Goal: Transaction & Acquisition: Purchase product/service

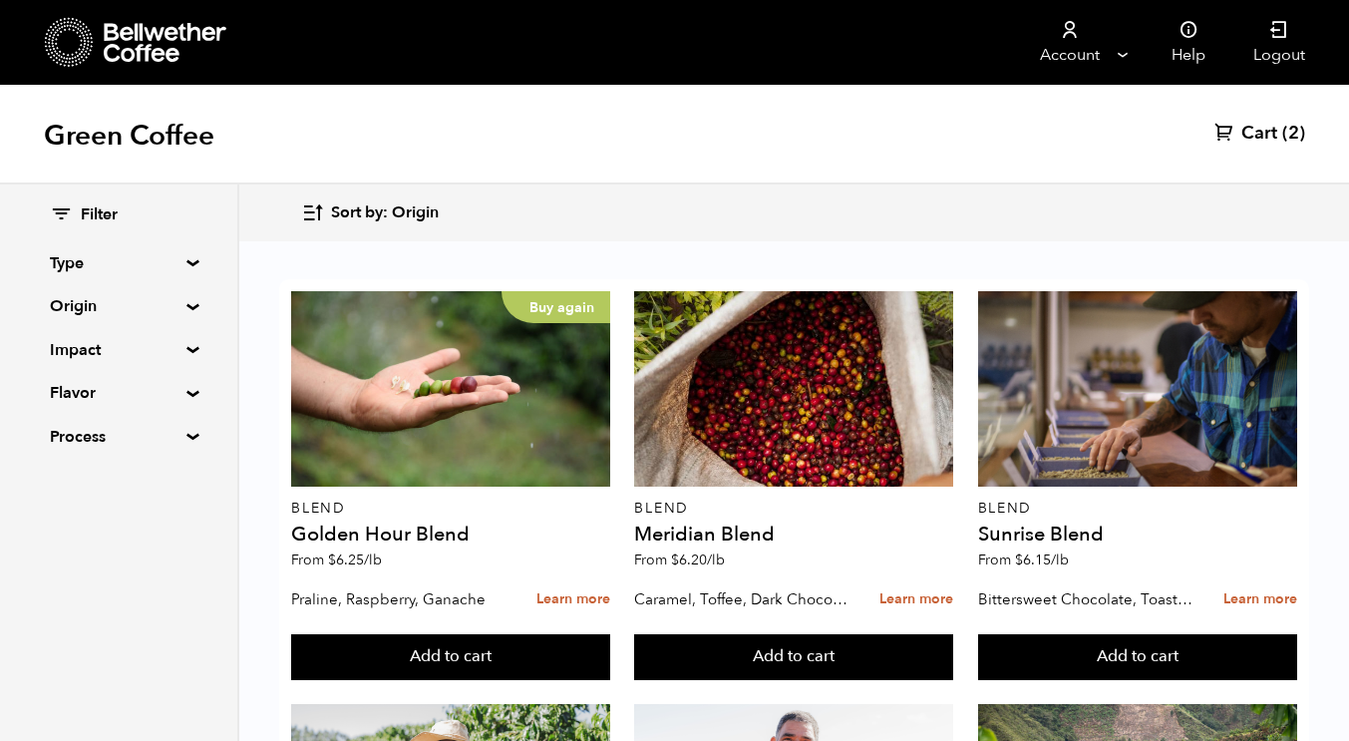
click at [1303, 139] on span "(2)" at bounding box center [1293, 134] width 23 height 24
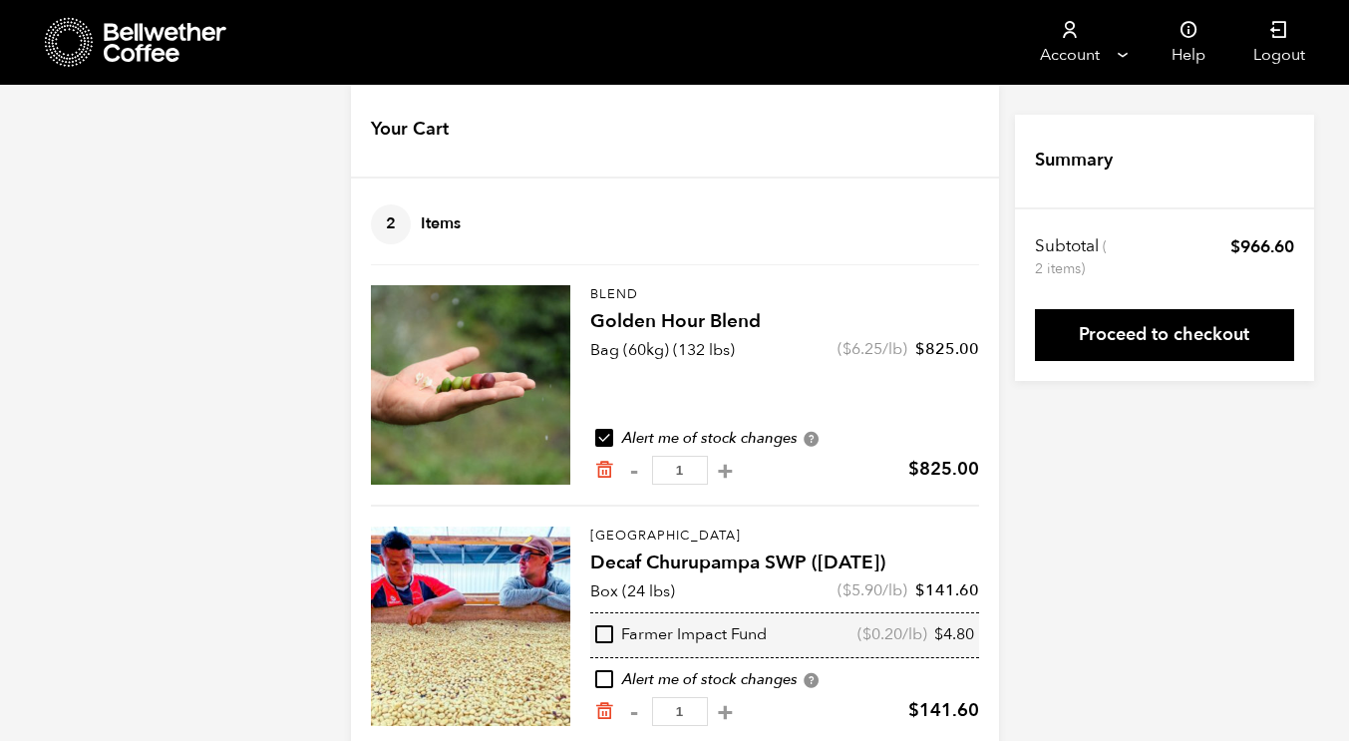
scroll to position [67, 0]
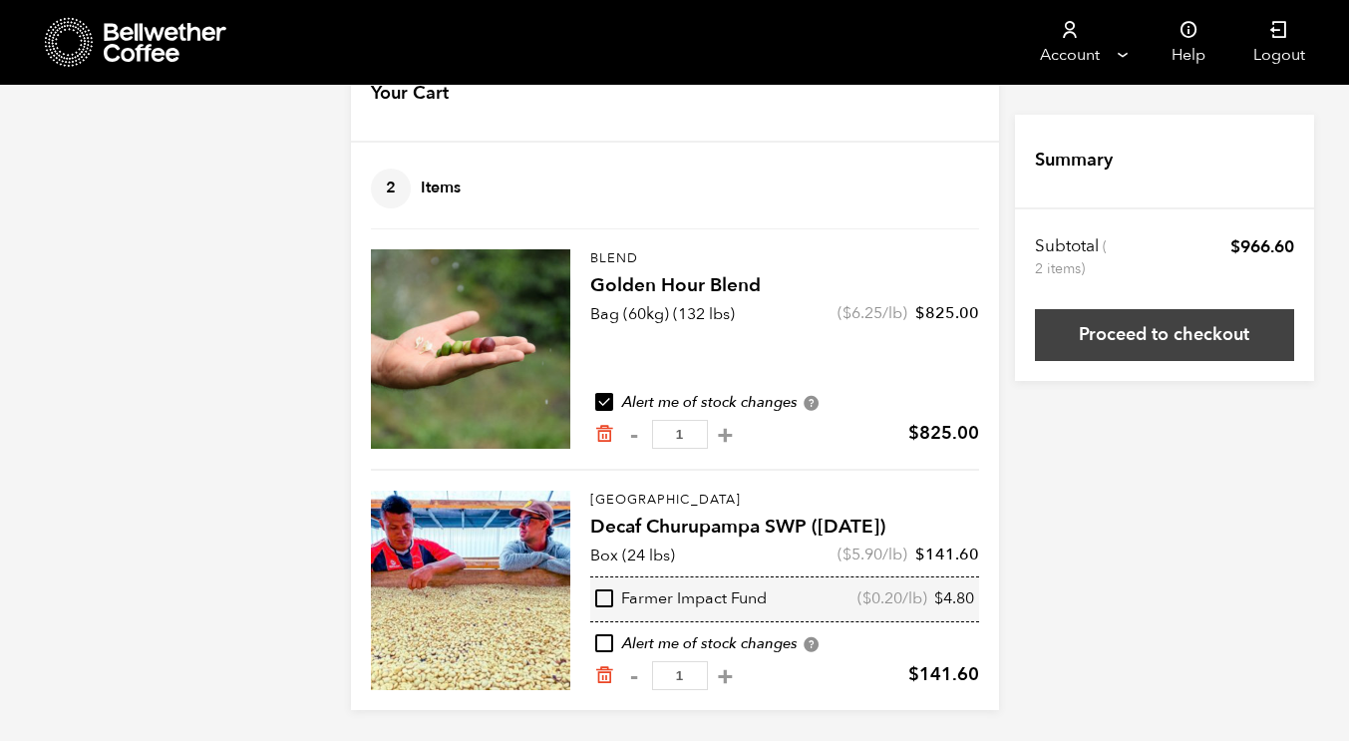
click at [1165, 356] on link "Proceed to checkout" at bounding box center [1164, 335] width 259 height 52
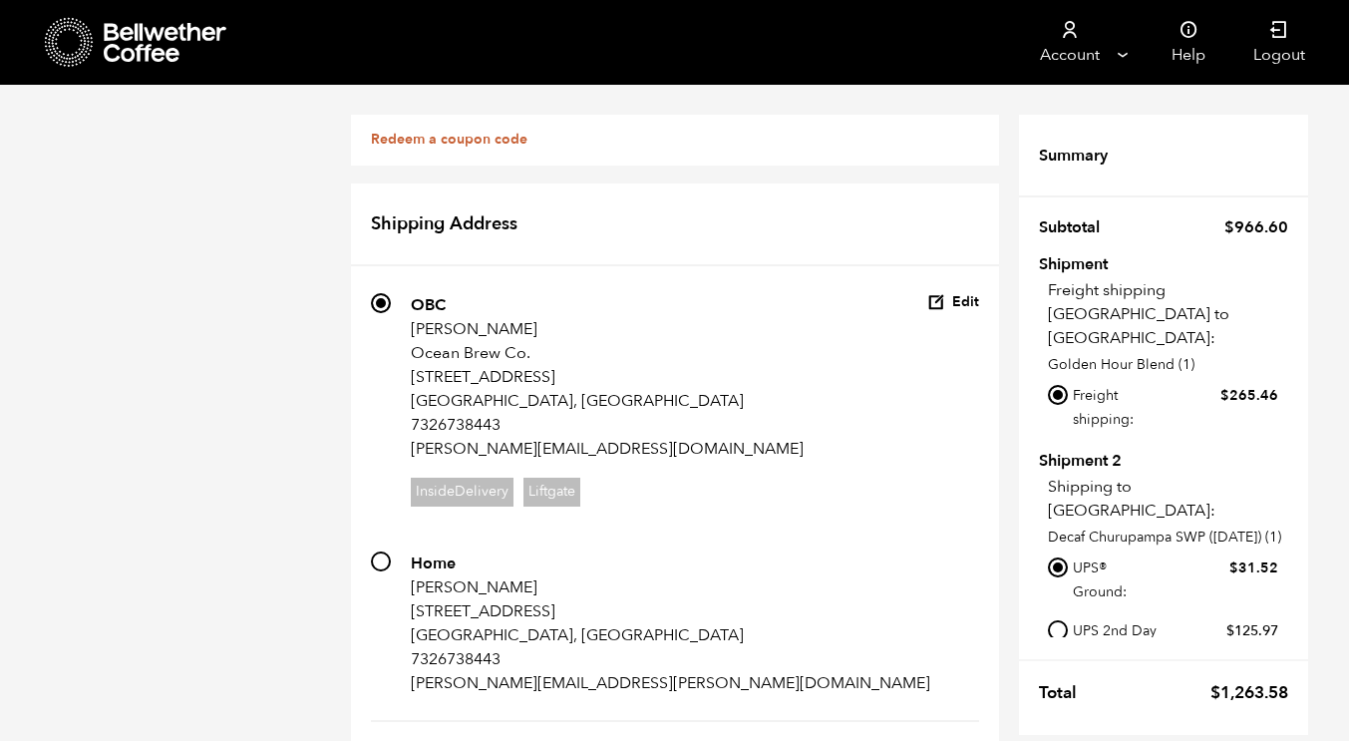
click at [1056, 448] on input "Local pickup - [GEOGRAPHIC_DATA], [GEOGRAPHIC_DATA]" at bounding box center [1058, 458] width 20 height 20
radio input "true"
click at [1059, 622] on input "UPS 2nd Day Air®: $ 125.97" at bounding box center [1058, 630] width 20 height 20
radio input "true"
click at [1061, 563] on input "UPS® Ground: $ 31.52" at bounding box center [1058, 567] width 20 height 20
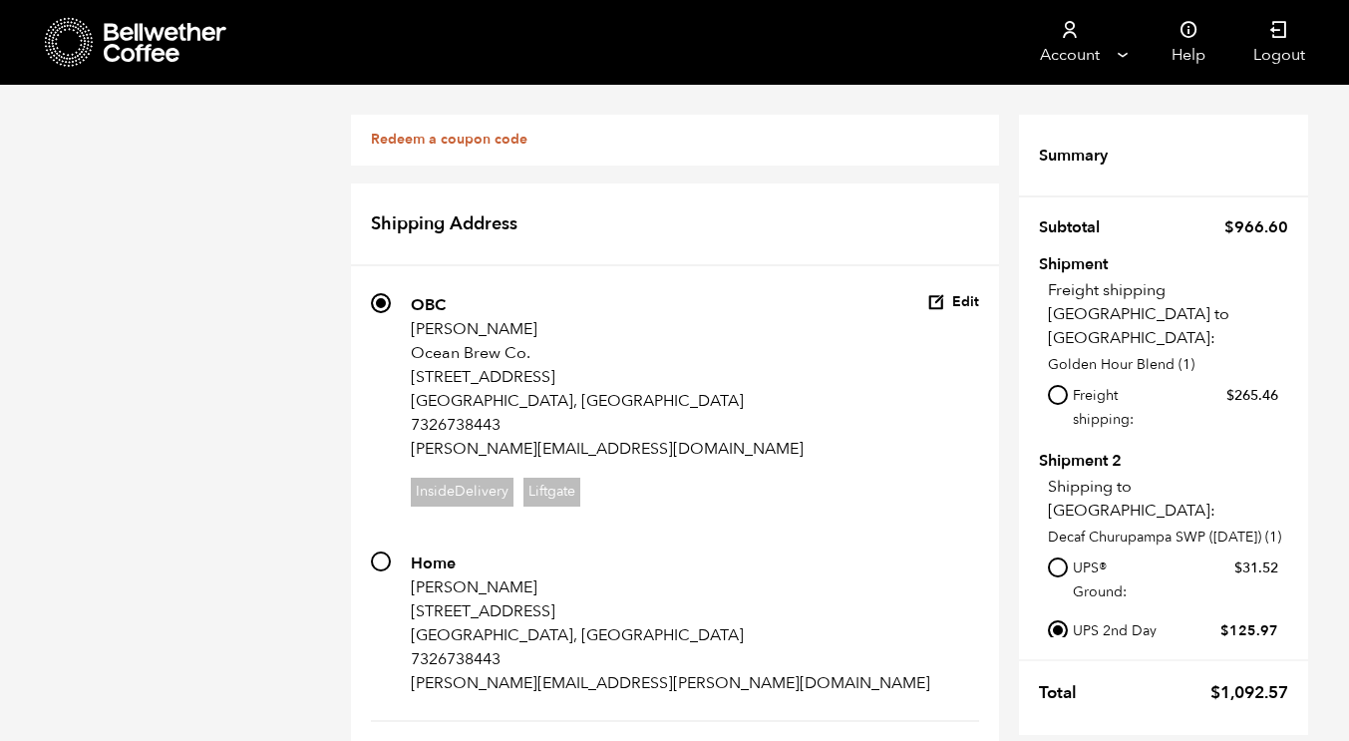
radio input "true"
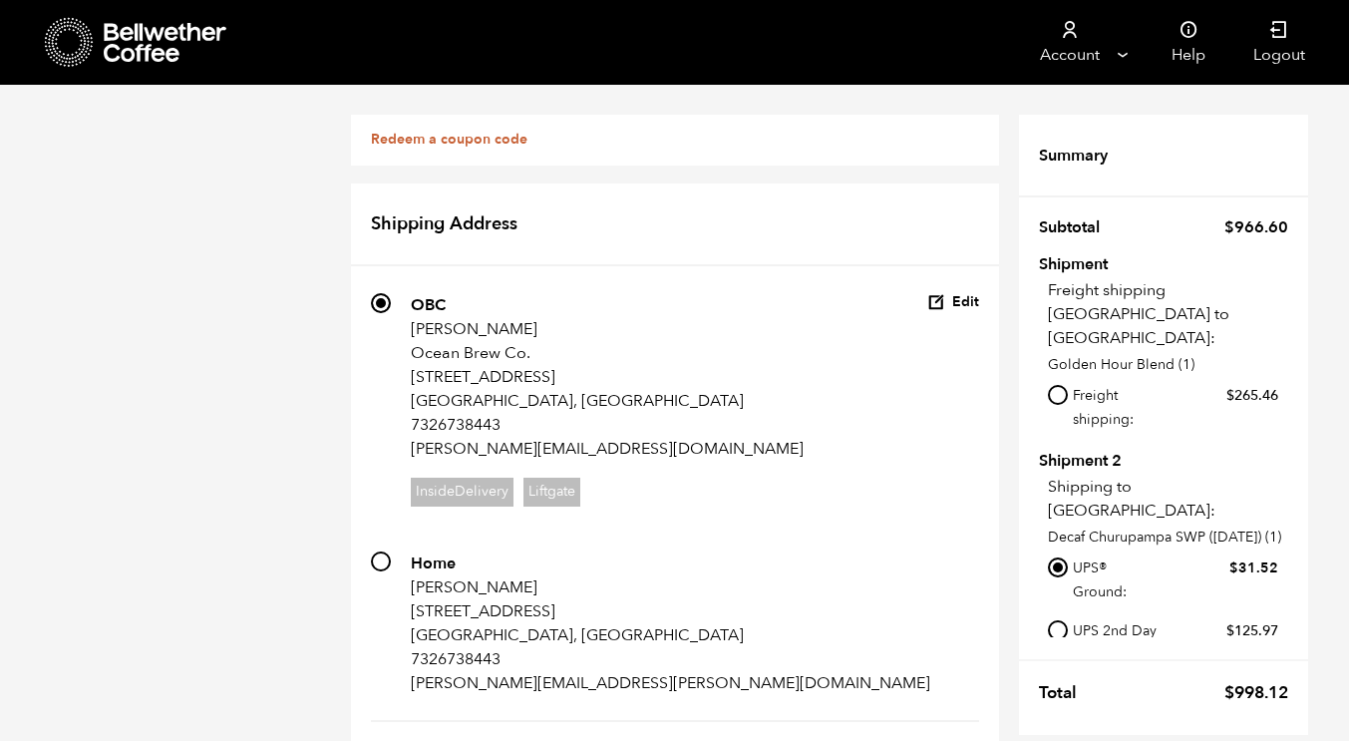
radio input "true"
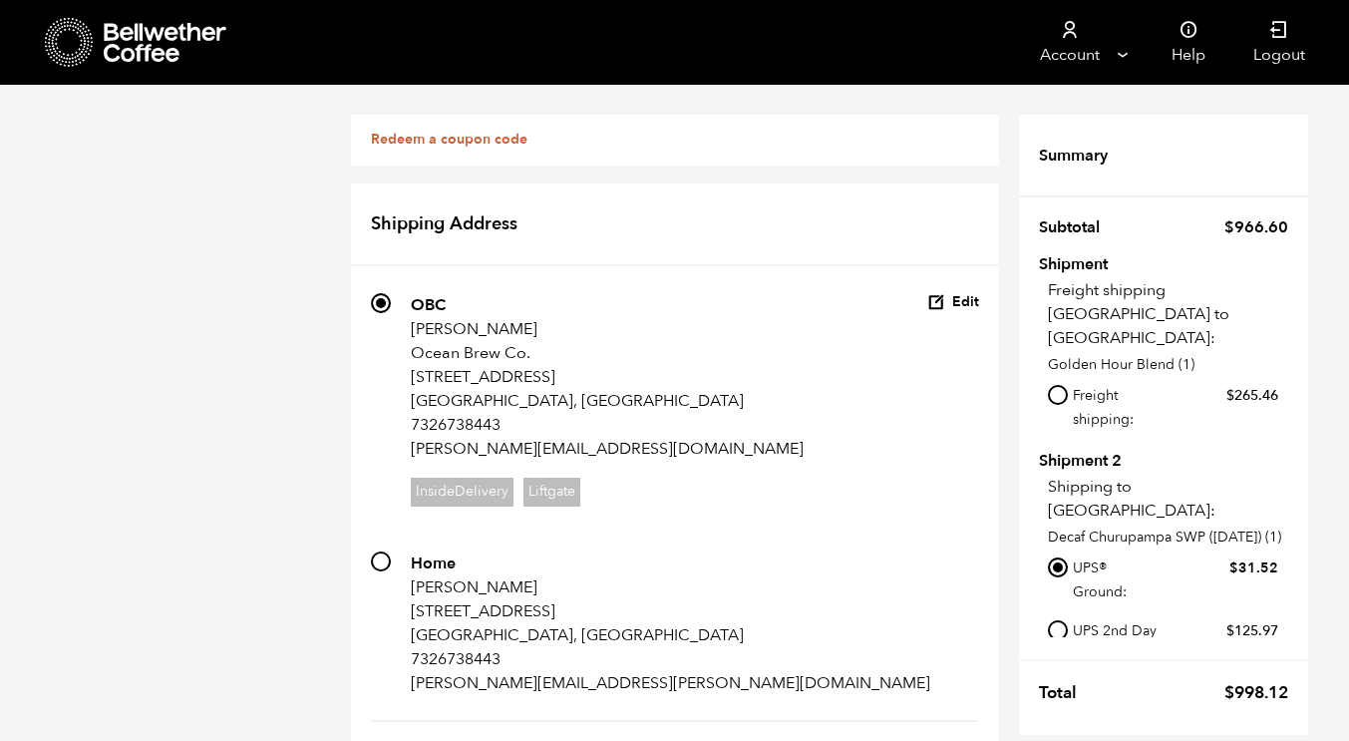
radio input "true"
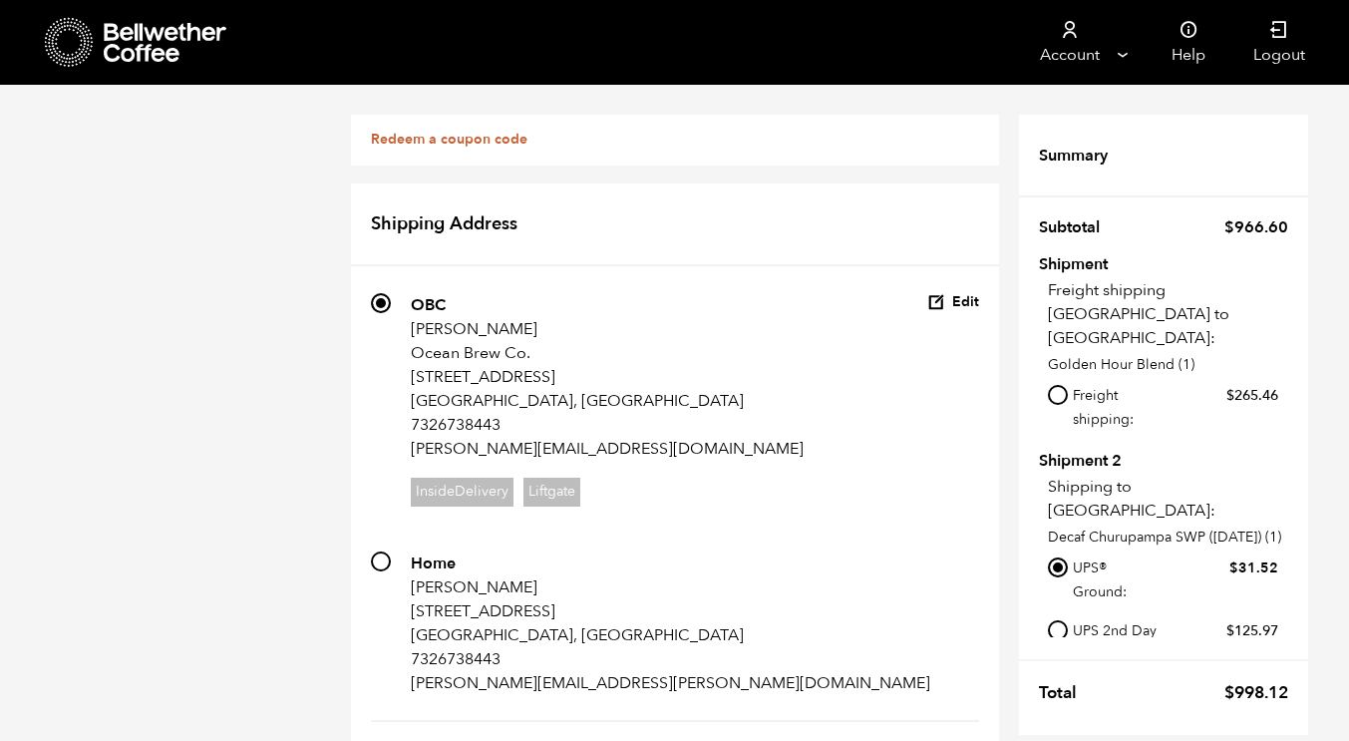
checkbox input "true"
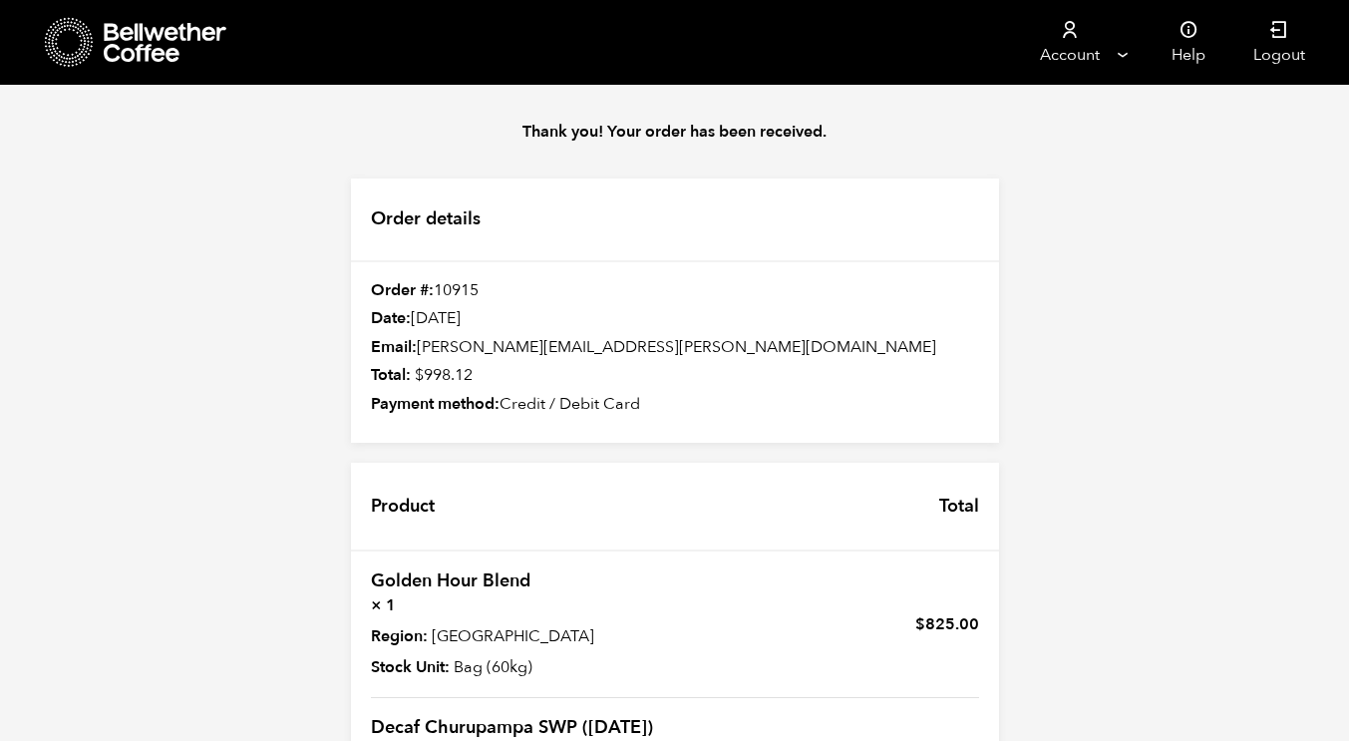
scroll to position [344, 0]
